Goal: Navigation & Orientation: Find specific page/section

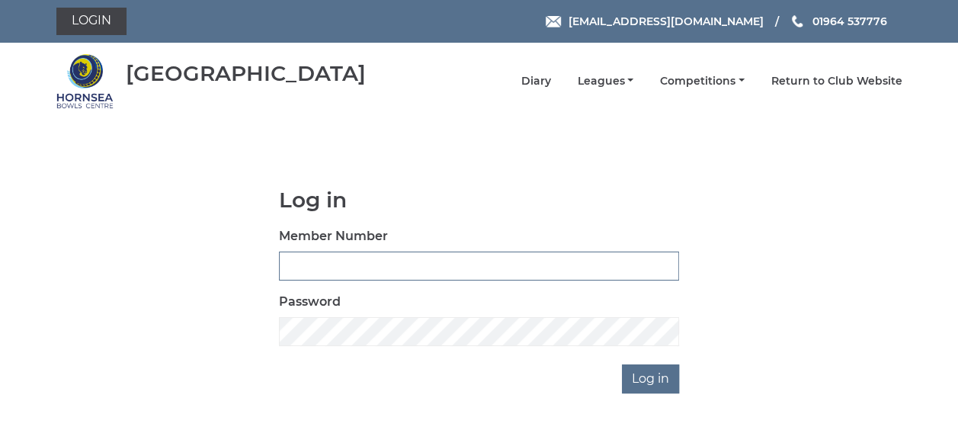
click at [307, 255] on input "Member Number" at bounding box center [479, 266] width 400 height 29
click at [614, 86] on link "Leagues" at bounding box center [605, 82] width 56 height 14
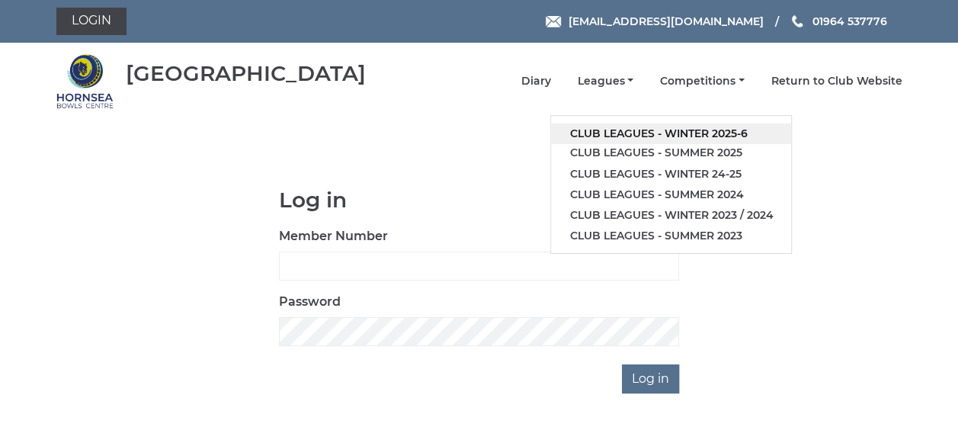
click at [628, 131] on link "Club leagues - Winter 2025-6" at bounding box center [671, 134] width 240 height 21
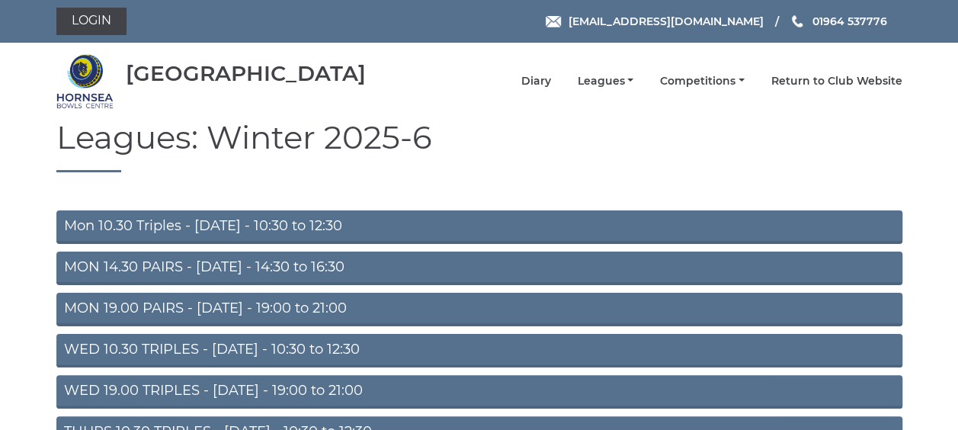
click at [223, 308] on link "MON 19.00 PAIRS - [DATE] - 19:00 to 21:00" at bounding box center [479, 310] width 846 height 34
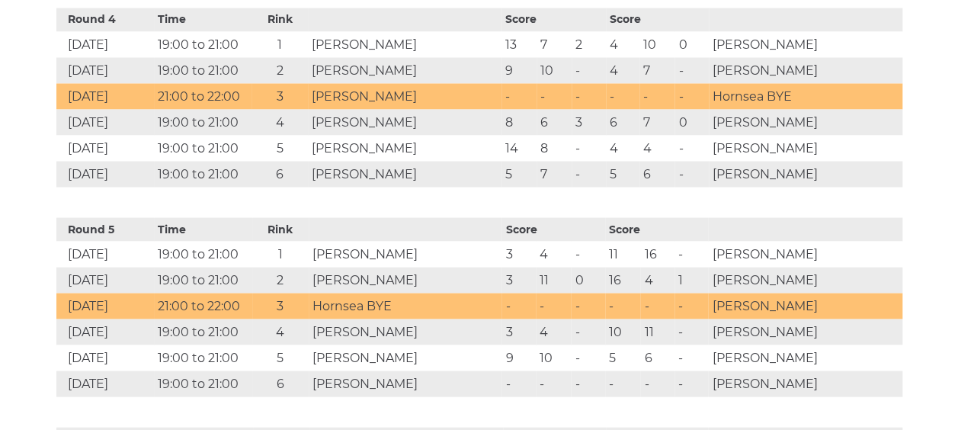
scroll to position [1471, 0]
